Goal: Information Seeking & Learning: Learn about a topic

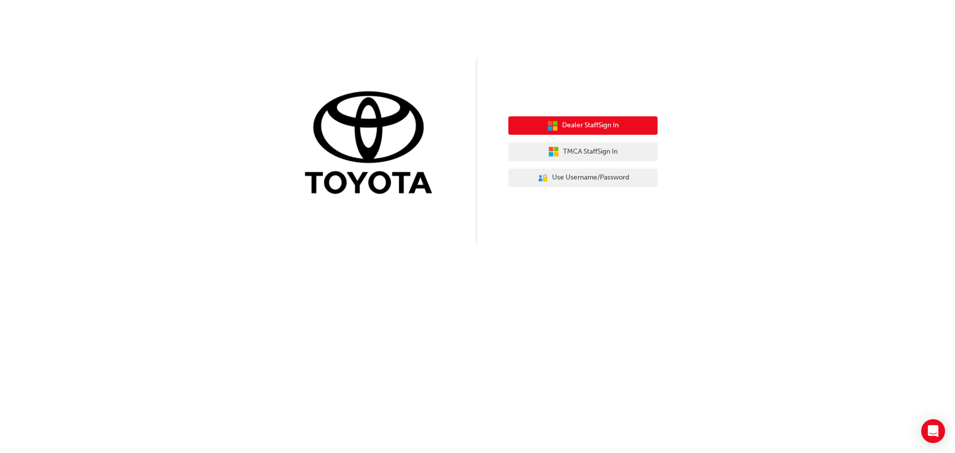
click at [598, 124] on span "Dealer Staff Sign In" at bounding box center [590, 125] width 57 height 11
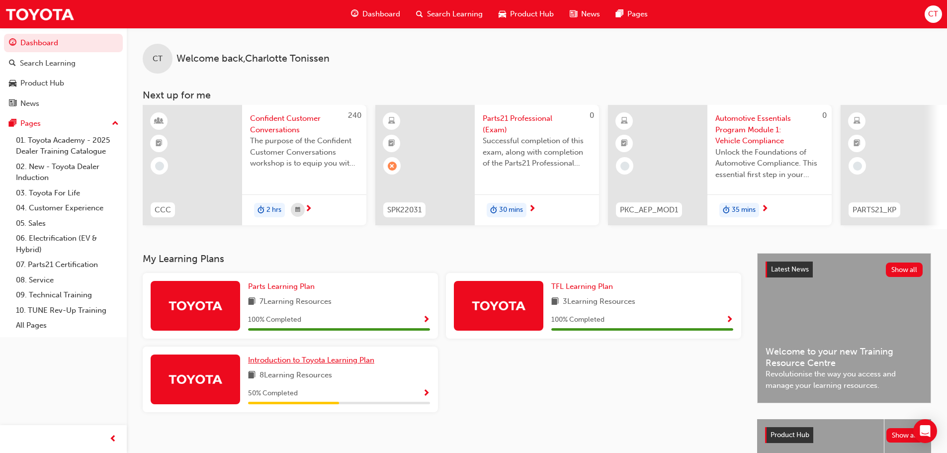
click at [324, 364] on span "Introduction to Toyota Learning Plan" at bounding box center [311, 360] width 126 height 9
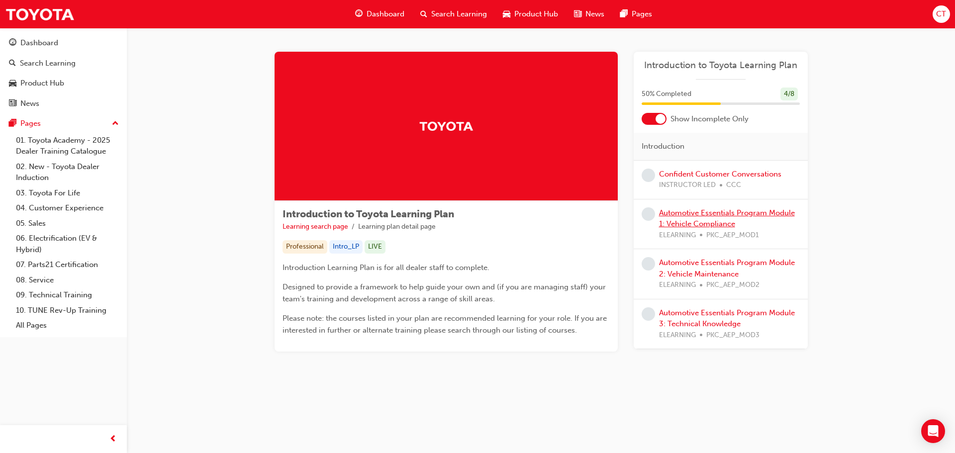
click at [717, 208] on link "Automotive Essentials Program Module 1: Vehicle Compliance" at bounding box center [727, 218] width 136 height 20
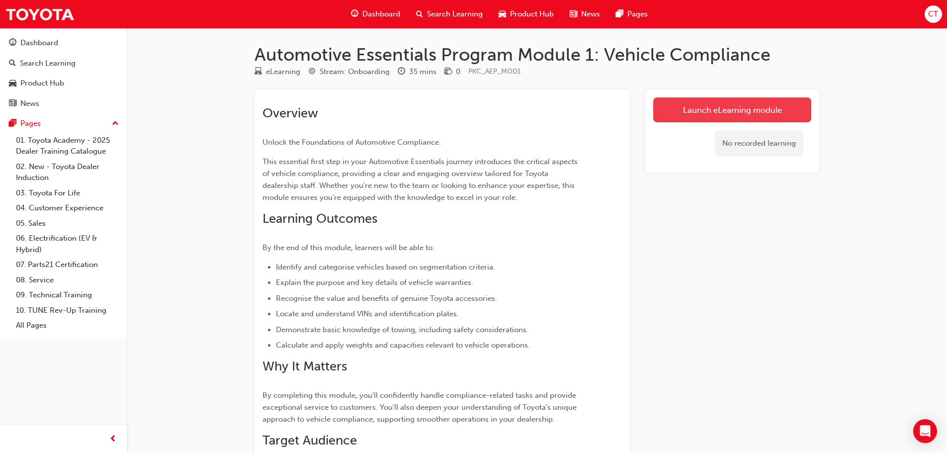
click at [733, 113] on link "Launch eLearning module" at bounding box center [732, 109] width 158 height 25
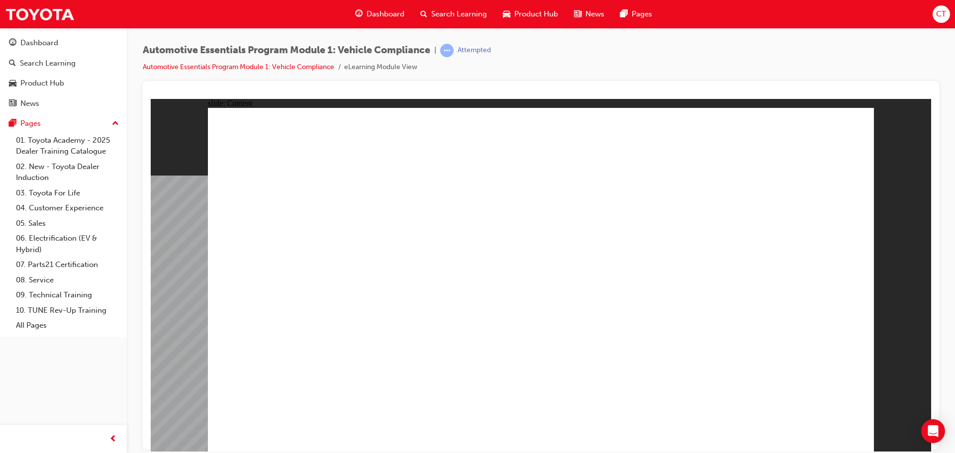
click at [893, 429] on div "slide: Content Rectangle 1 Oval 1 MENU Line 1 RESOURCES Line 1 Rectangle 1 arro…" at bounding box center [541, 274] width 780 height 353
click at [889, 440] on div "slide: Content Rectangle 1 Oval 1 MENU Line 1 RESOURCES Line 1 Rectangle 1 arro…" at bounding box center [541, 274] width 780 height 353
drag, startPoint x: 671, startPoint y: 312, endPoint x: 835, endPoint y: 337, distance: 166.5
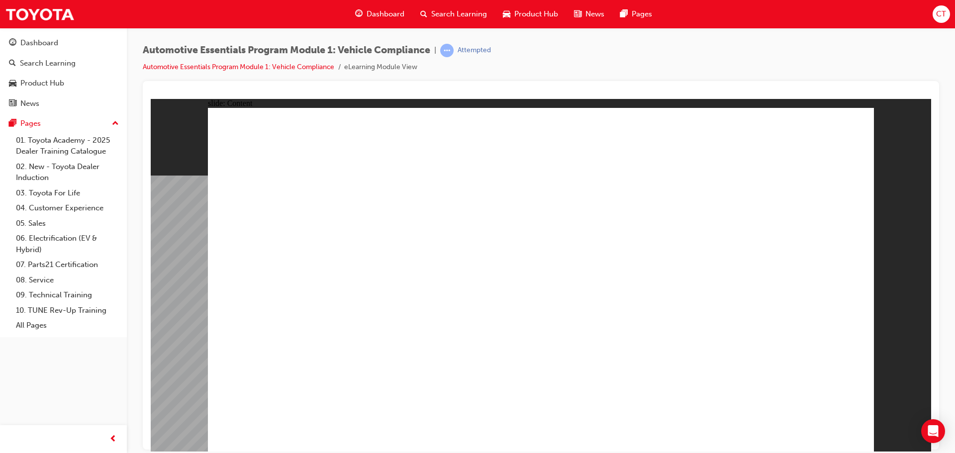
drag, startPoint x: 260, startPoint y: 430, endPoint x: 258, endPoint y: 423, distance: 7.7
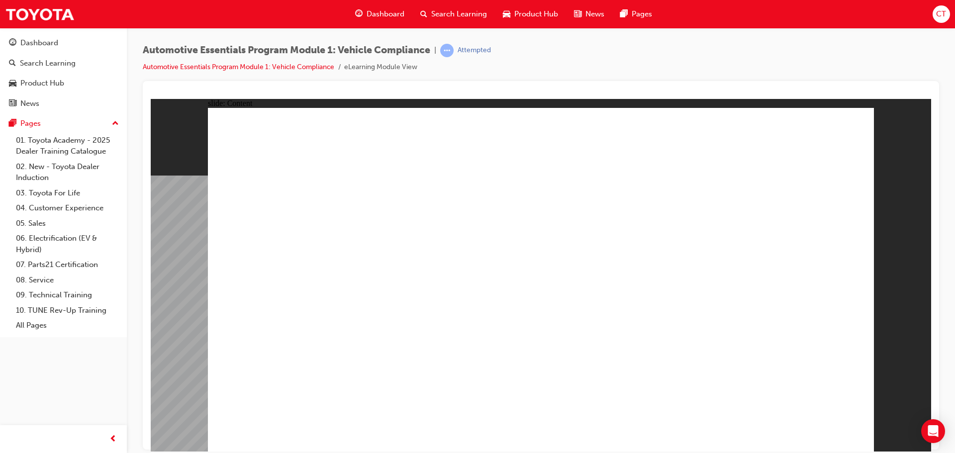
drag, startPoint x: 546, startPoint y: 420, endPoint x: 601, endPoint y: 399, distance: 59.0
